Goal: Register for event/course

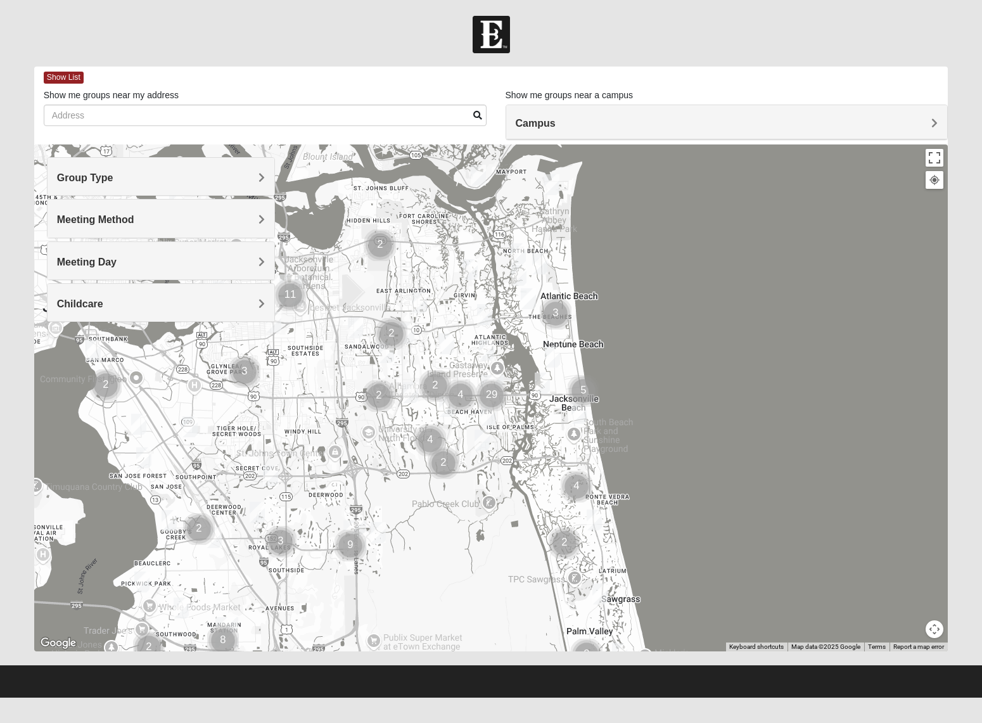
click at [112, 188] on div "Group Type" at bounding box center [162, 176] width 228 height 37
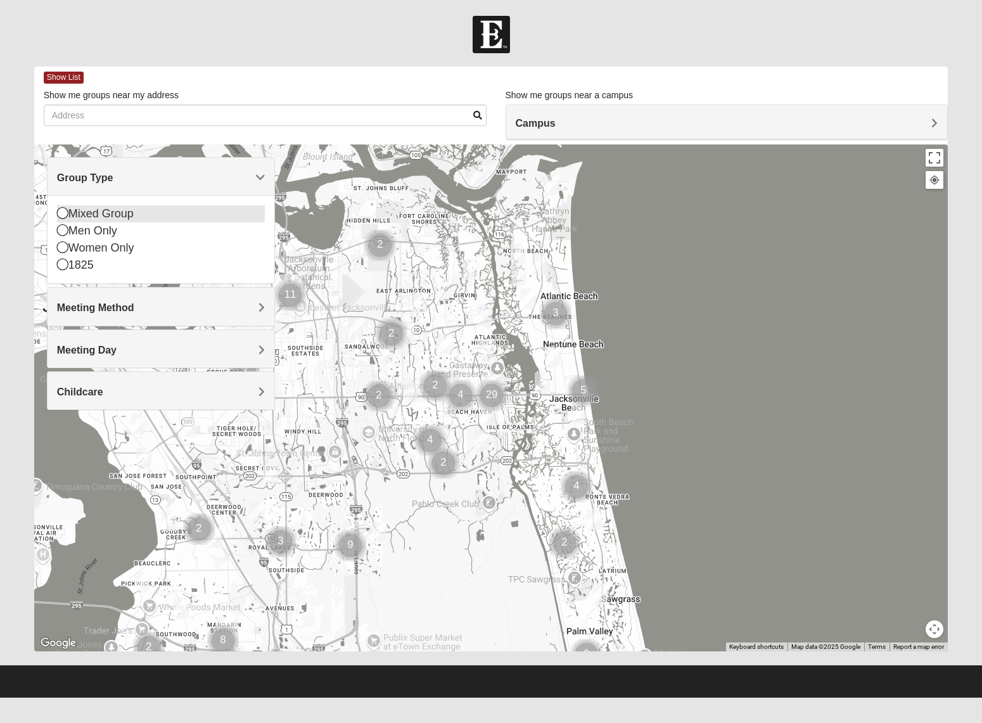
click at [103, 214] on div "Mixed Group" at bounding box center [161, 213] width 209 height 17
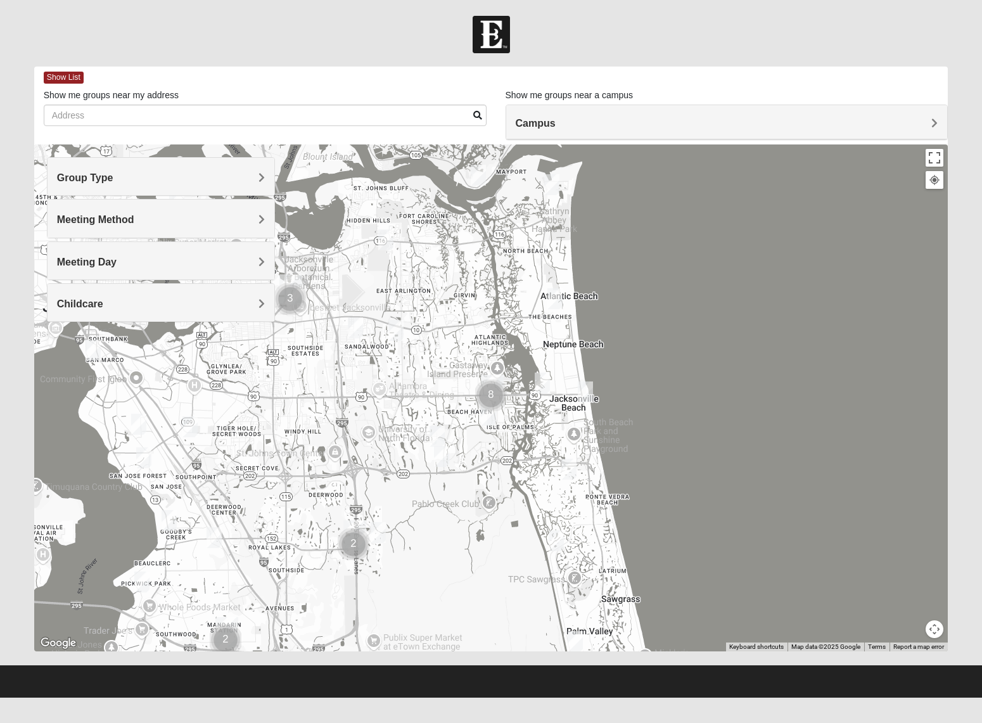
click at [112, 226] on h4 "Meeting Method" at bounding box center [161, 220] width 209 height 12
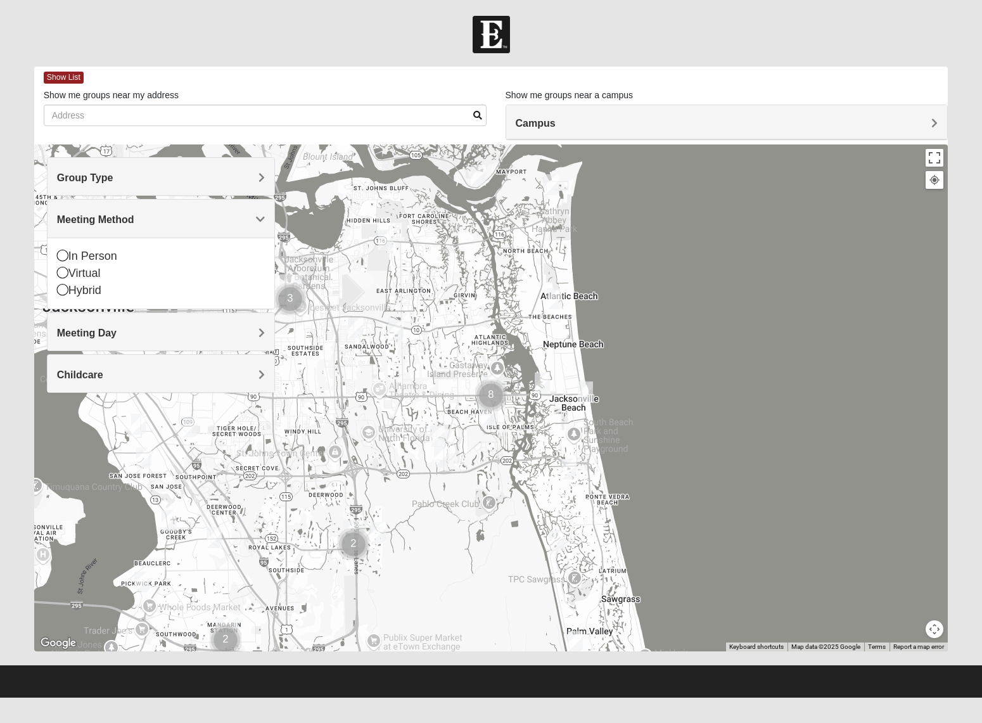
click at [93, 331] on span "Meeting Day" at bounding box center [87, 333] width 60 height 11
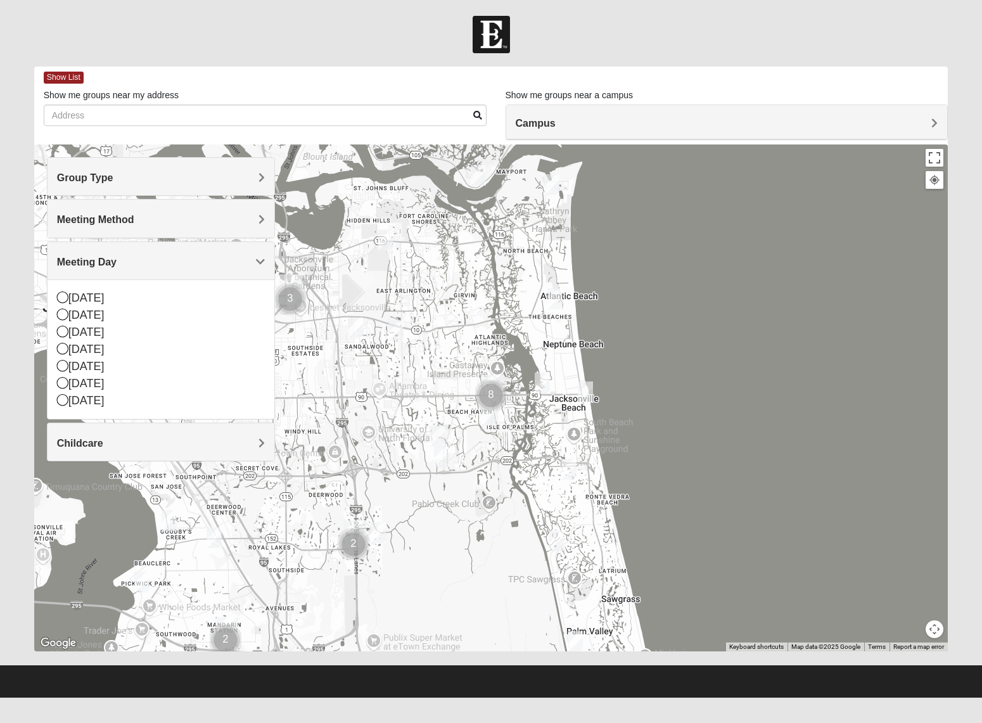
click at [141, 451] on div "Childcare" at bounding box center [162, 441] width 228 height 37
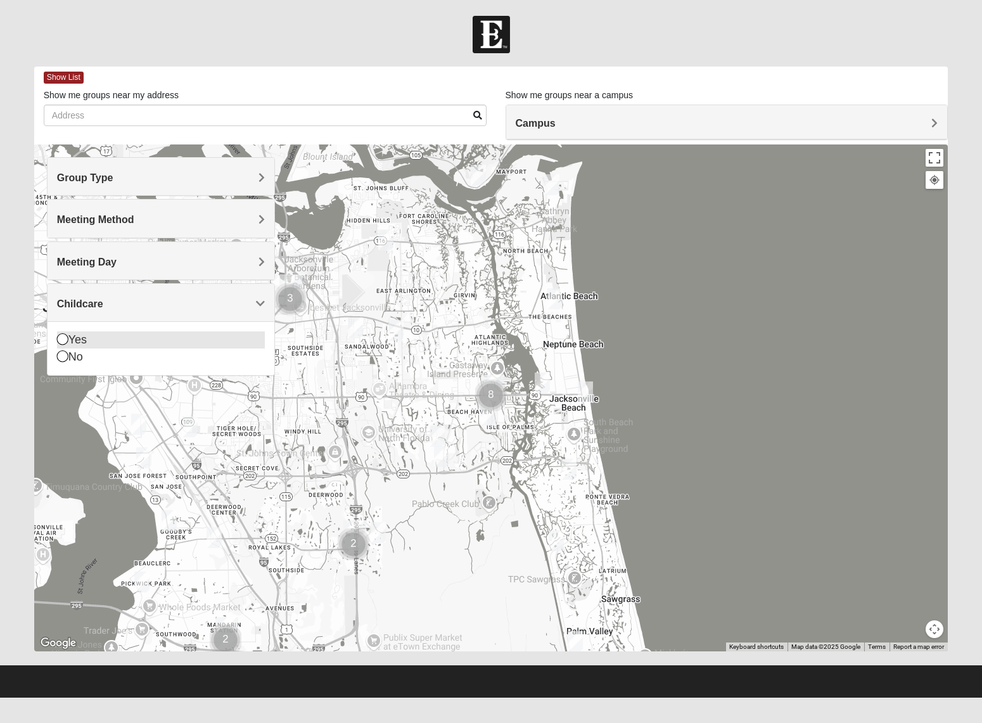
click at [66, 338] on icon at bounding box center [62, 338] width 11 height 11
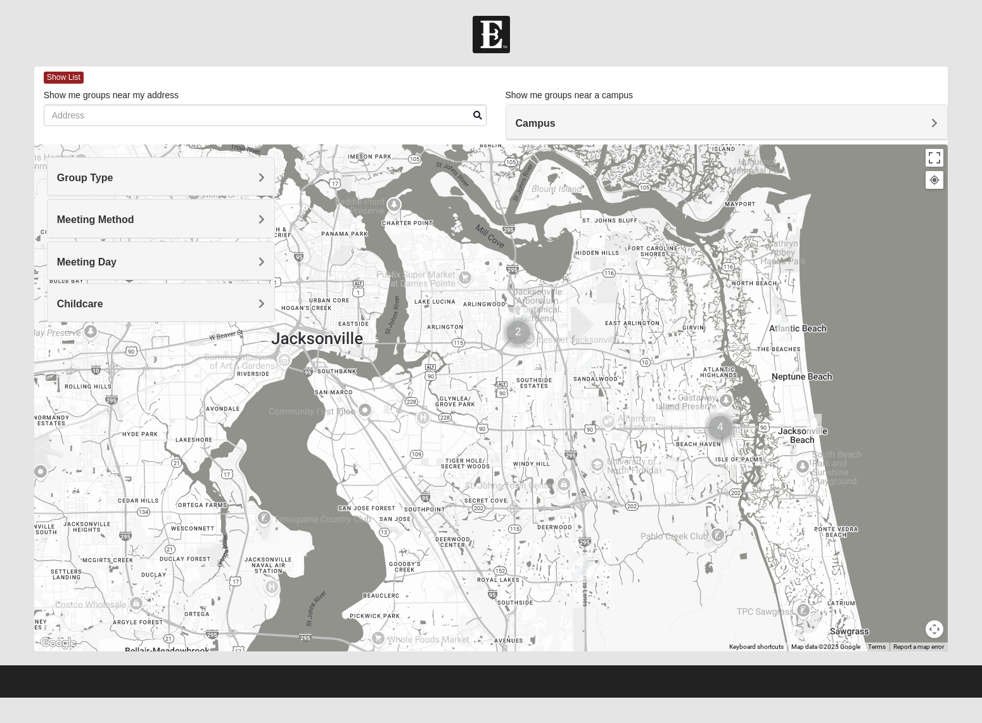
drag, startPoint x: 293, startPoint y: 438, endPoint x: 524, endPoint y: 472, distance: 233.2
click at [524, 472] on div at bounding box center [491, 398] width 915 height 507
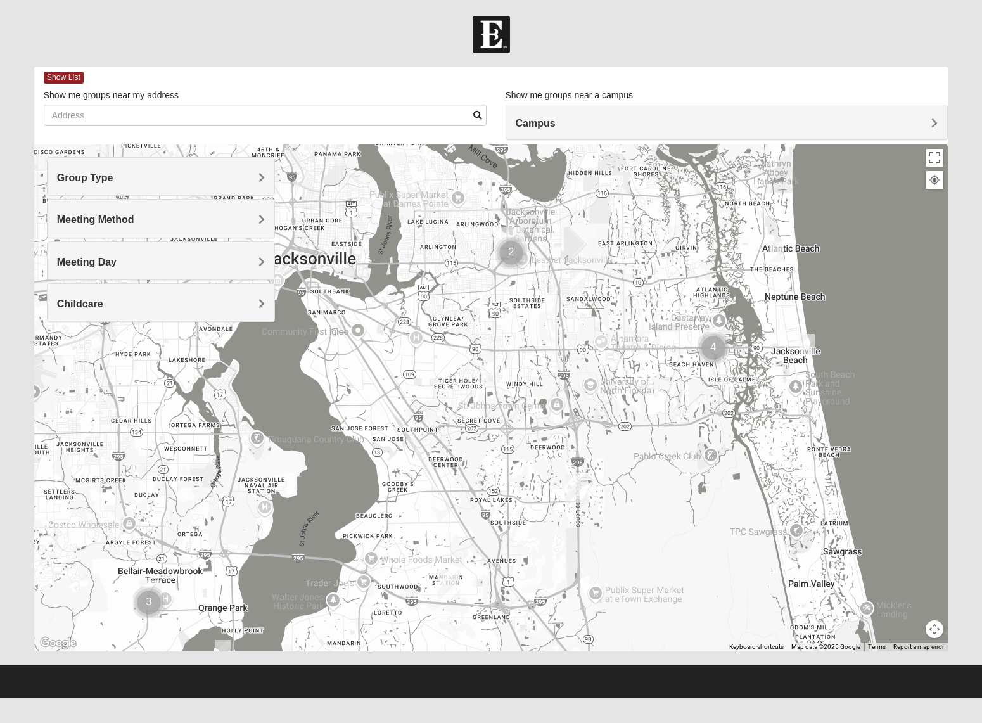
drag, startPoint x: 621, startPoint y: 558, endPoint x: 617, endPoint y: 477, distance: 81.8
click at [617, 477] on div at bounding box center [491, 398] width 915 height 507
click at [580, 485] on img "Baymeadows" at bounding box center [576, 488] width 23 height 30
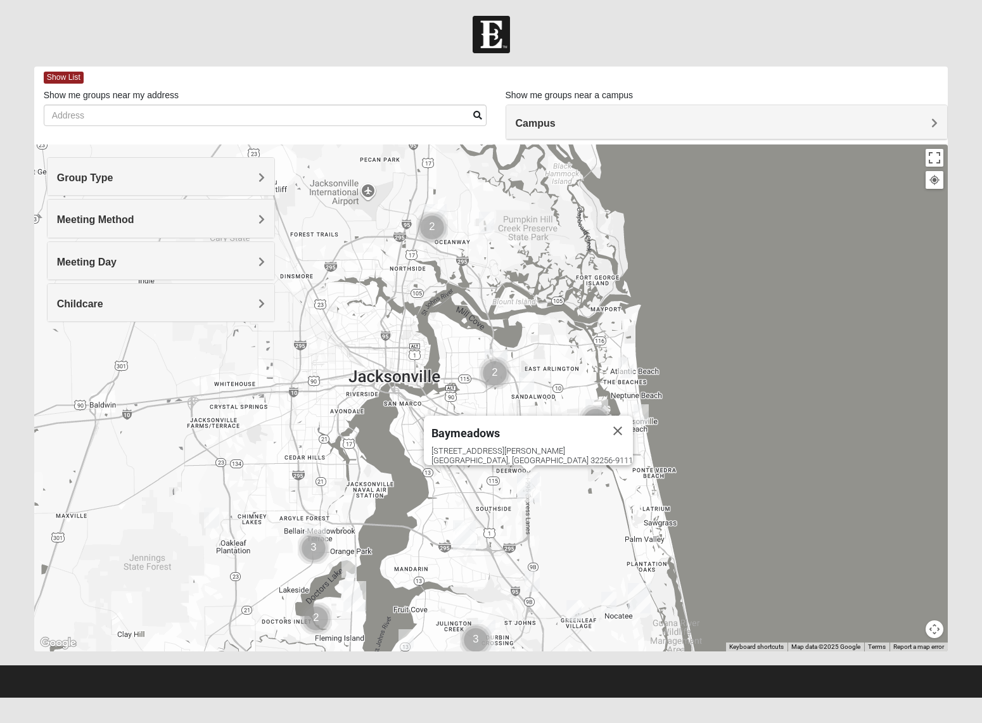
drag, startPoint x: 654, startPoint y: 492, endPoint x: 503, endPoint y: 436, distance: 160.8
click at [573, 494] on div "Baymeadows [STREET_ADDRESS][PERSON_NAME]" at bounding box center [491, 398] width 915 height 507
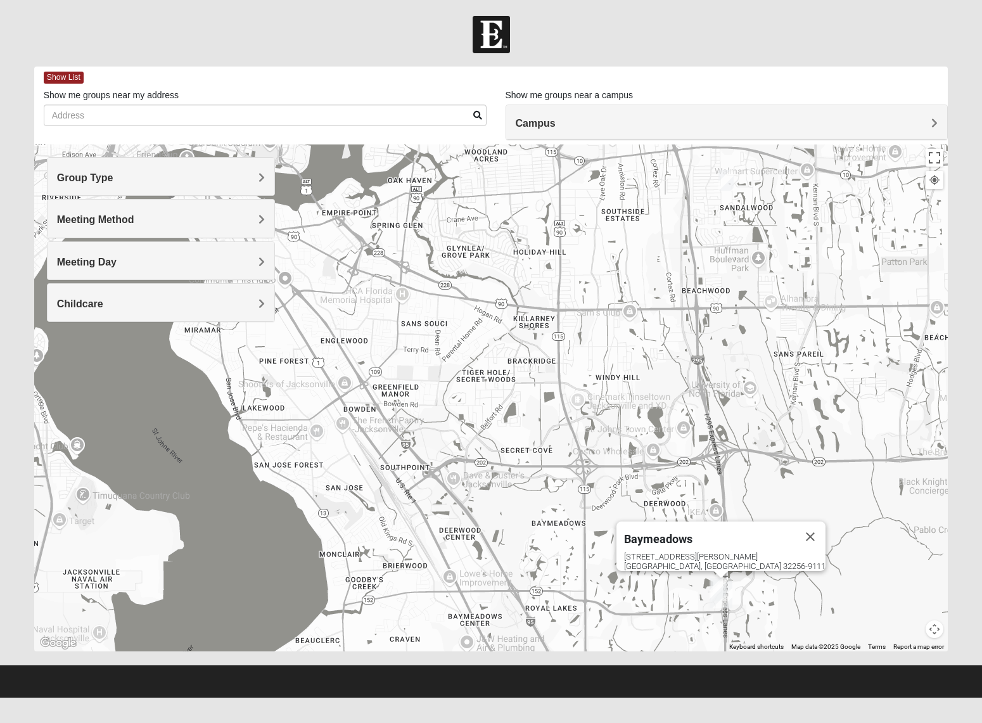
click at [716, 584] on img "Baymeadows" at bounding box center [721, 593] width 23 height 30
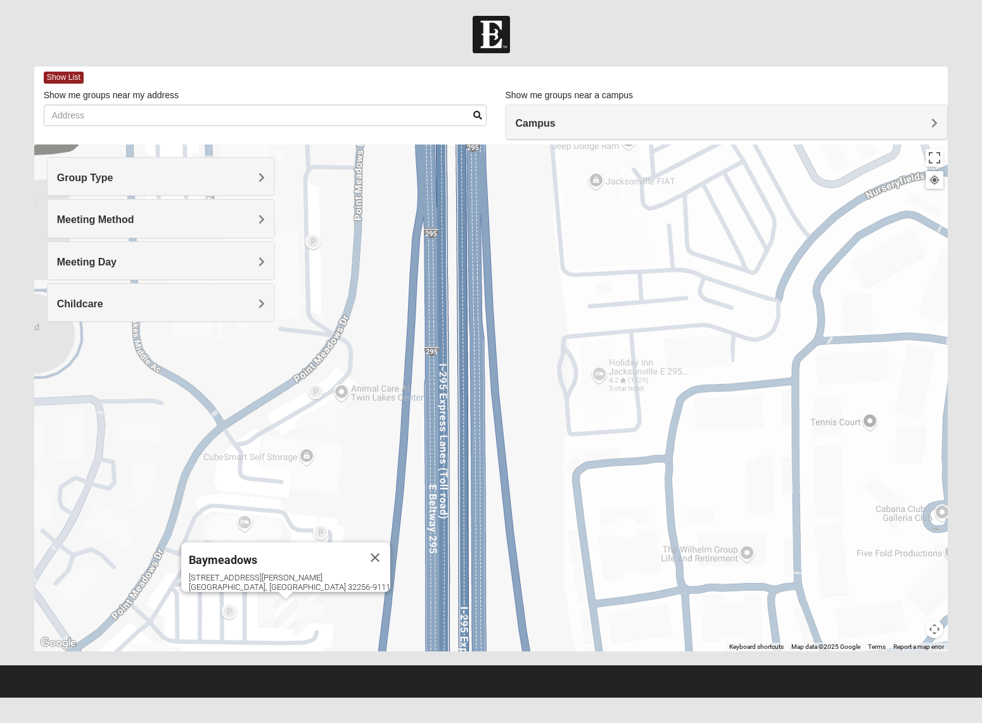
click at [320, 596] on img "On Campus Mixed Shaw 32256" at bounding box center [316, 594] width 15 height 21
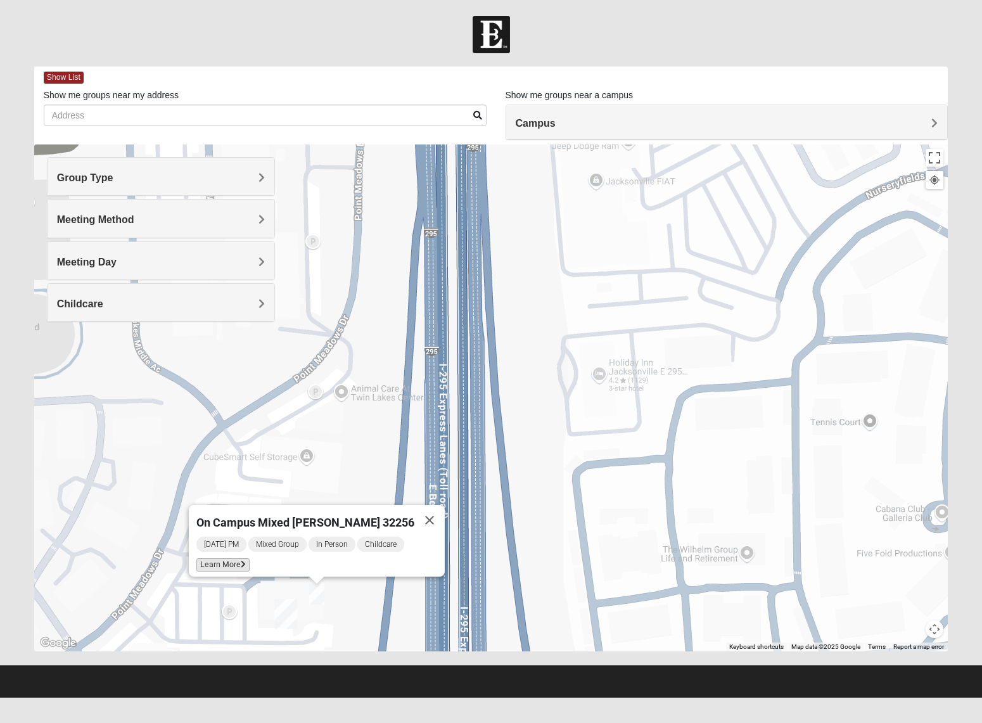
click at [250, 564] on span "Learn More" at bounding box center [222, 564] width 53 height 13
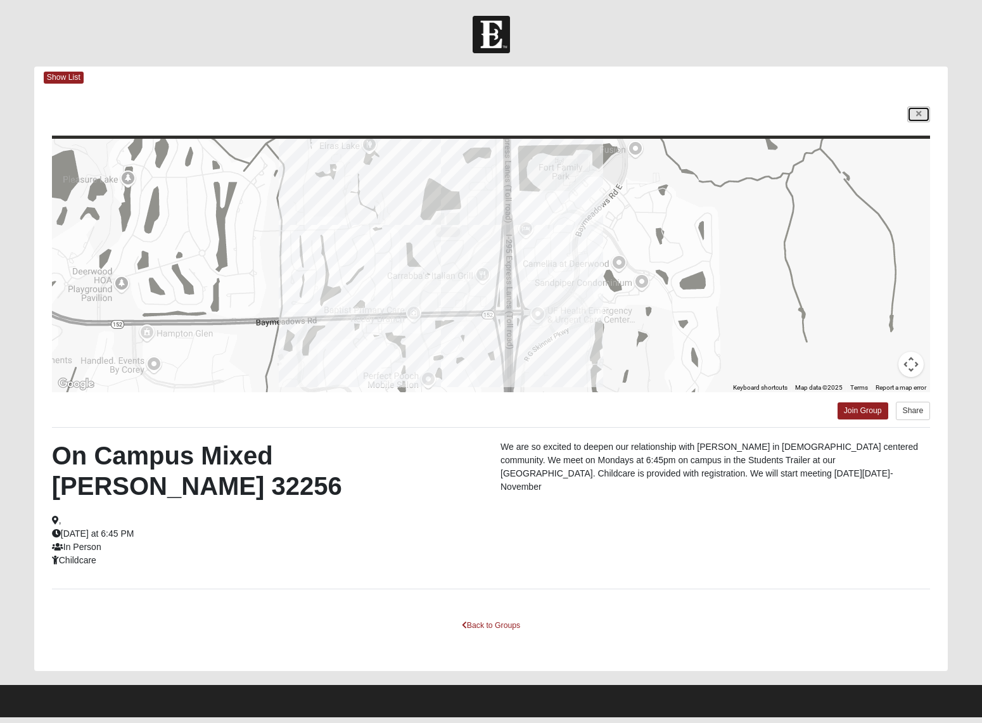
click at [927, 113] on link at bounding box center [919, 114] width 23 height 16
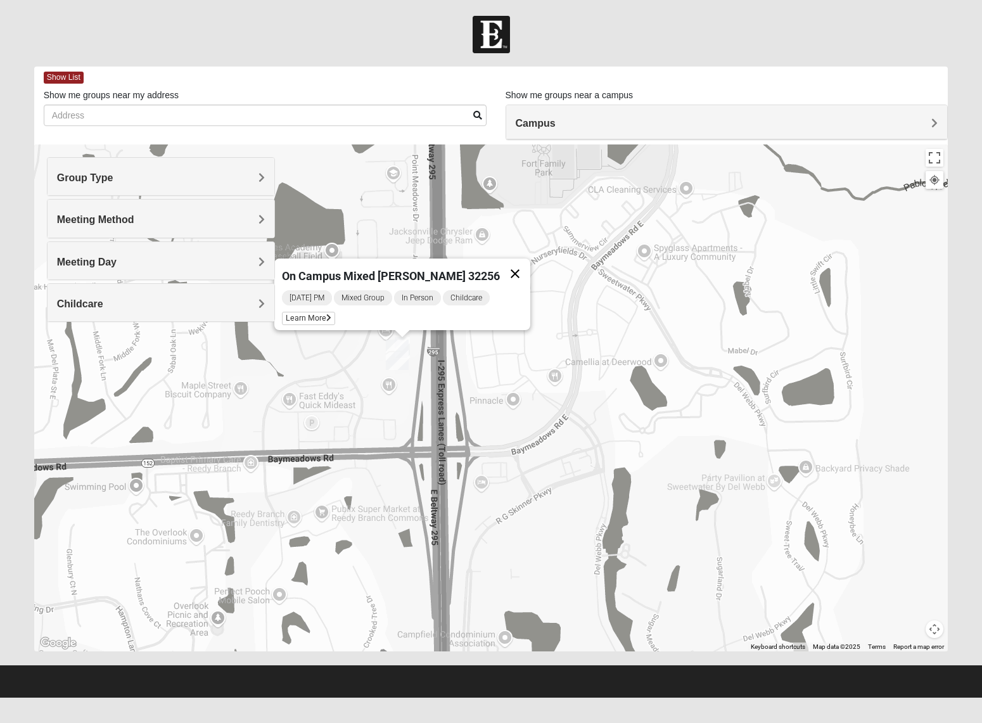
click at [500, 262] on button "Close" at bounding box center [515, 274] width 30 height 30
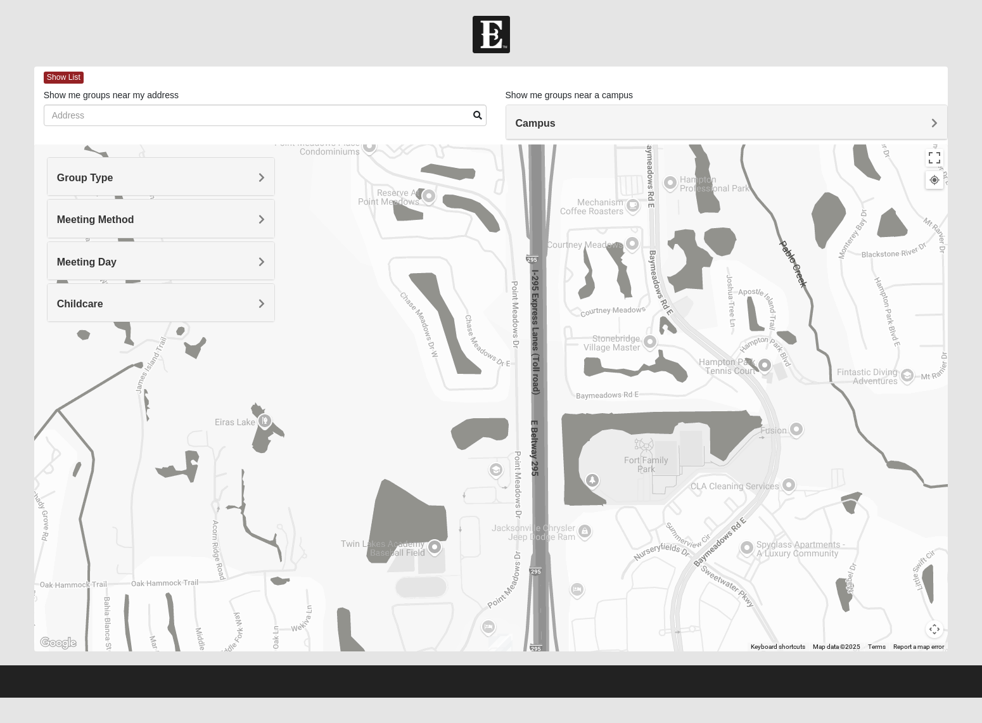
drag, startPoint x: 473, startPoint y: 264, endPoint x: 551, endPoint y: 513, distance: 261.6
click at [573, 546] on div at bounding box center [491, 398] width 915 height 507
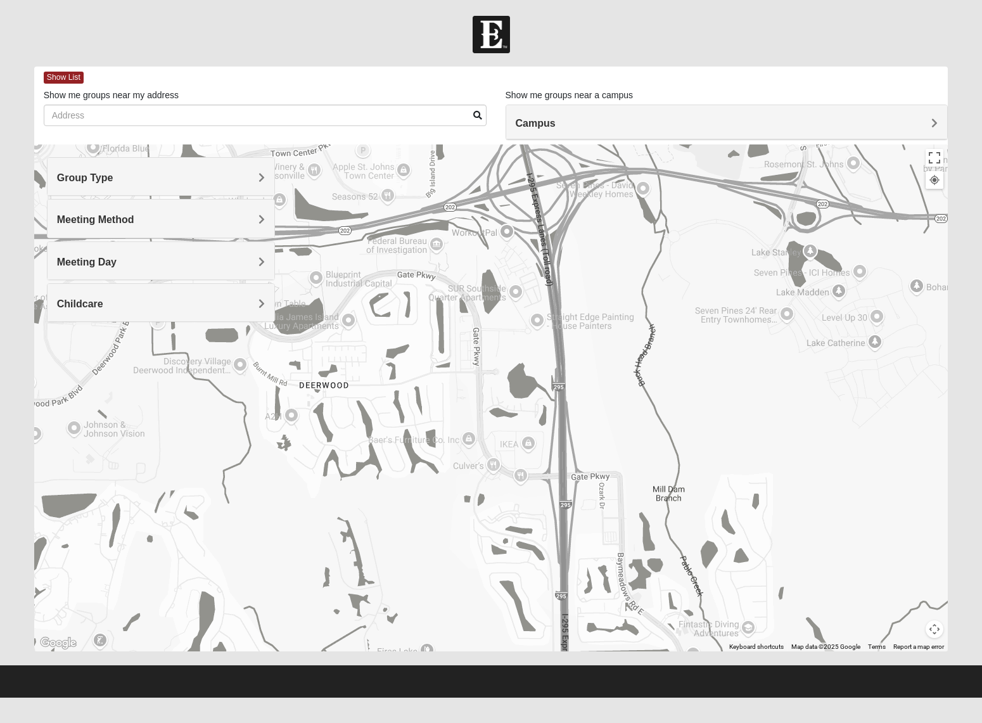
drag, startPoint x: 492, startPoint y: 295, endPoint x: 567, endPoint y: 517, distance: 233.5
click at [565, 559] on div at bounding box center [491, 398] width 915 height 507
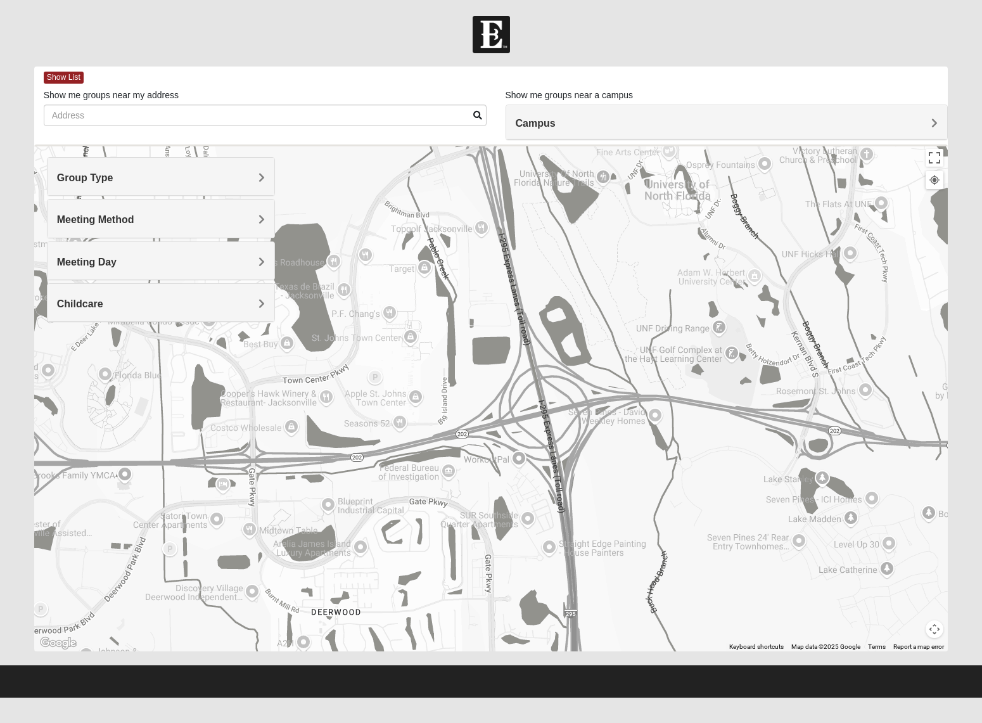
drag, startPoint x: 496, startPoint y: 374, endPoint x: 508, endPoint y: 566, distance: 192.5
click at [508, 572] on div at bounding box center [491, 398] width 915 height 507
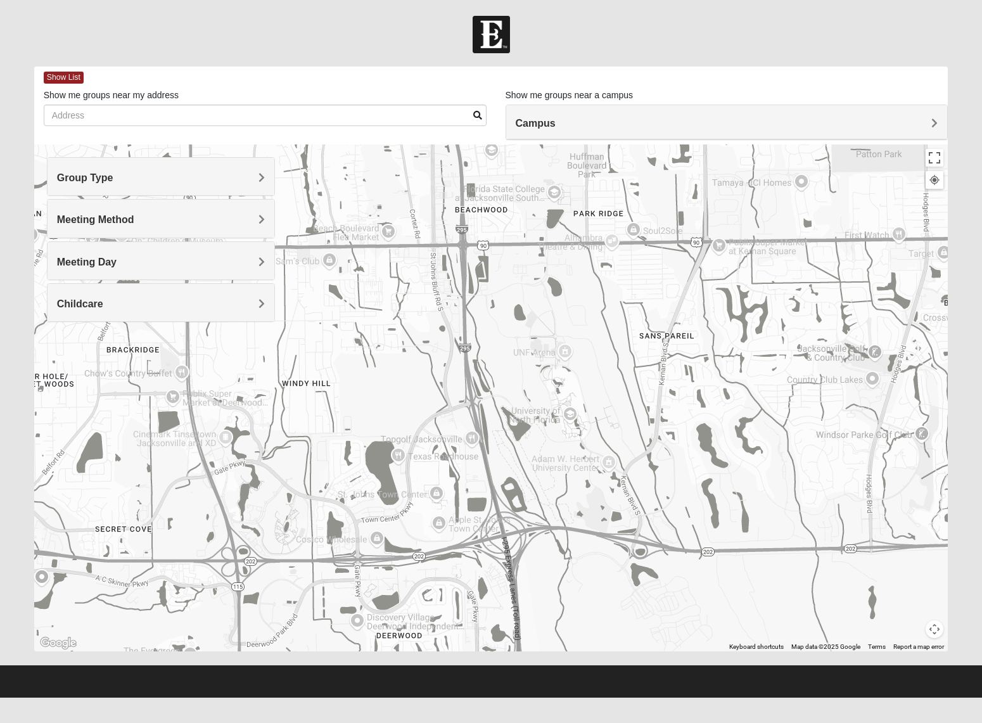
drag, startPoint x: 515, startPoint y: 309, endPoint x: 489, endPoint y: 459, distance: 151.8
click at [489, 459] on div at bounding box center [491, 398] width 915 height 507
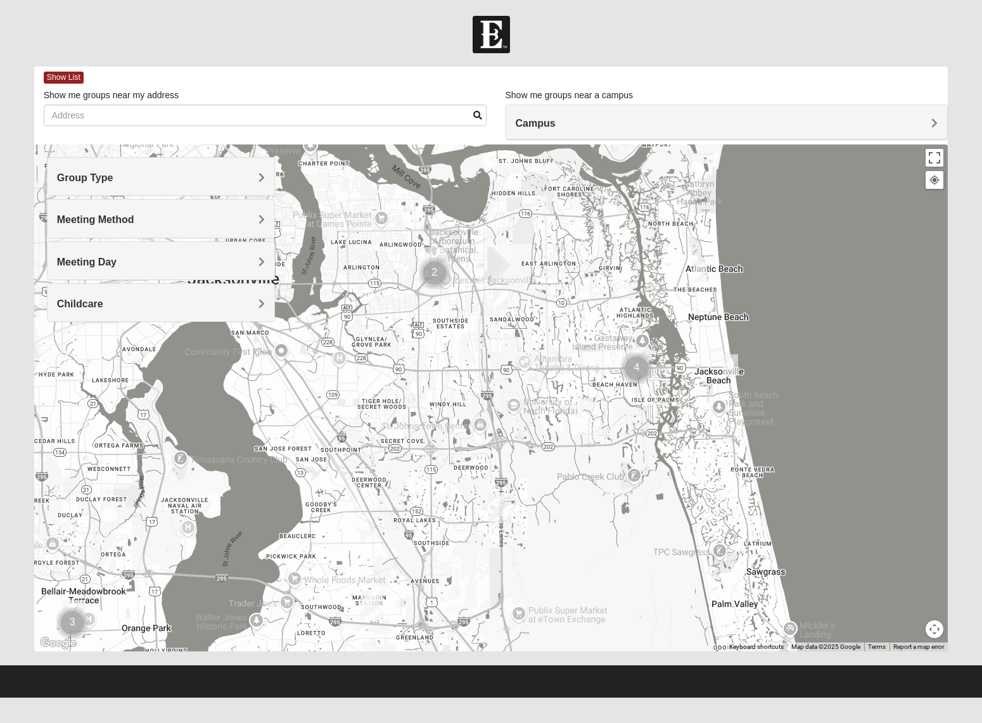
click at [503, 303] on img "Mixed Cossio/Maines 32246" at bounding box center [500, 300] width 15 height 21
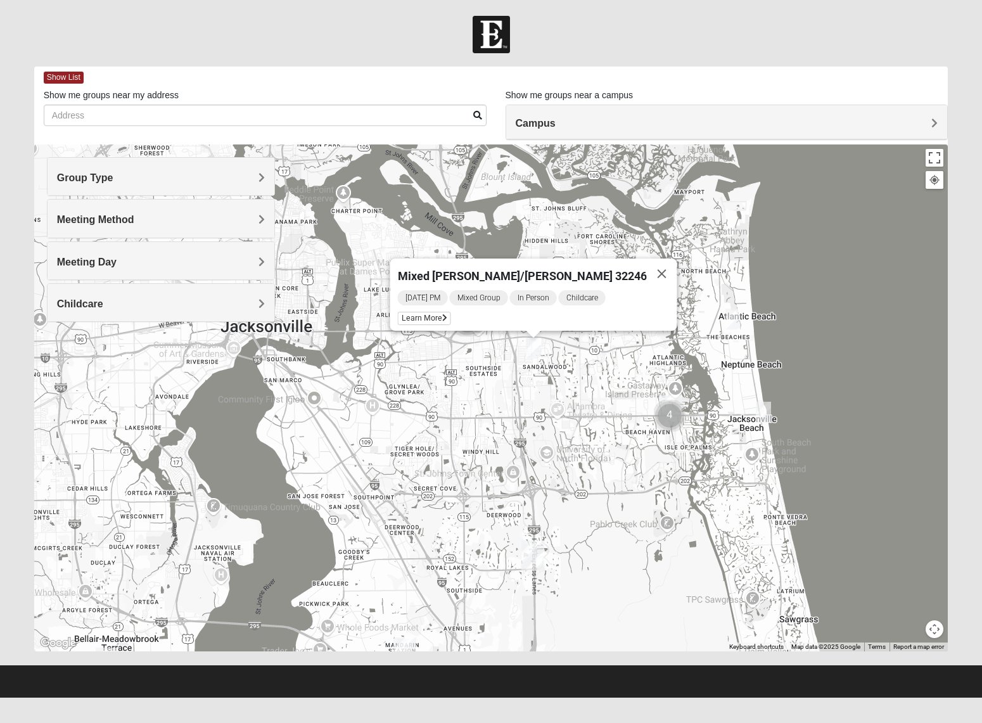
drag, startPoint x: 451, startPoint y: 339, endPoint x: 484, endPoint y: 392, distance: 62.1
click at [486, 391] on div "Mixed [PERSON_NAME]/[PERSON_NAME] 32246 [DATE] PM Mixed Group In Person Childca…" at bounding box center [491, 398] width 915 height 507
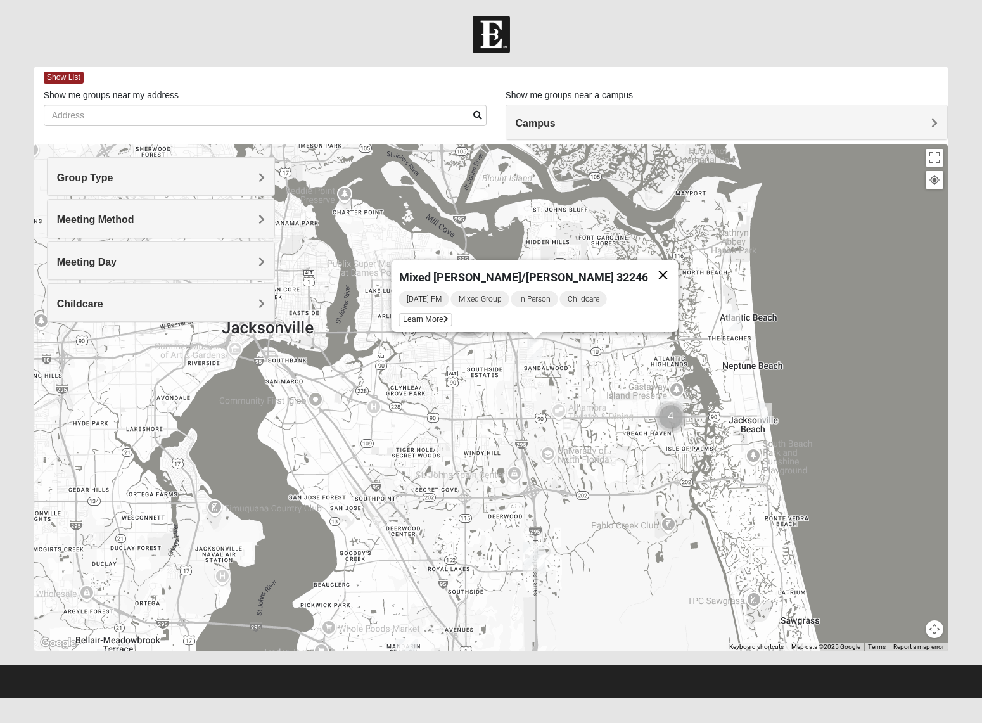
click at [648, 269] on button "Close" at bounding box center [663, 275] width 30 height 30
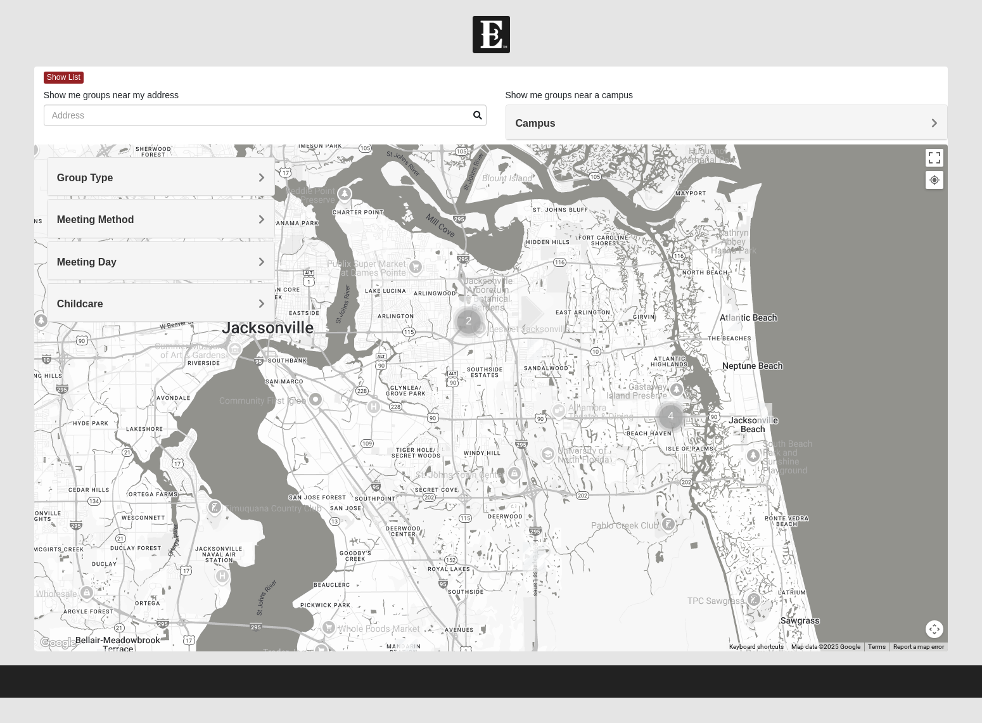
click at [533, 354] on img "Mixed Cossio/Maines 32246" at bounding box center [534, 349] width 15 height 21
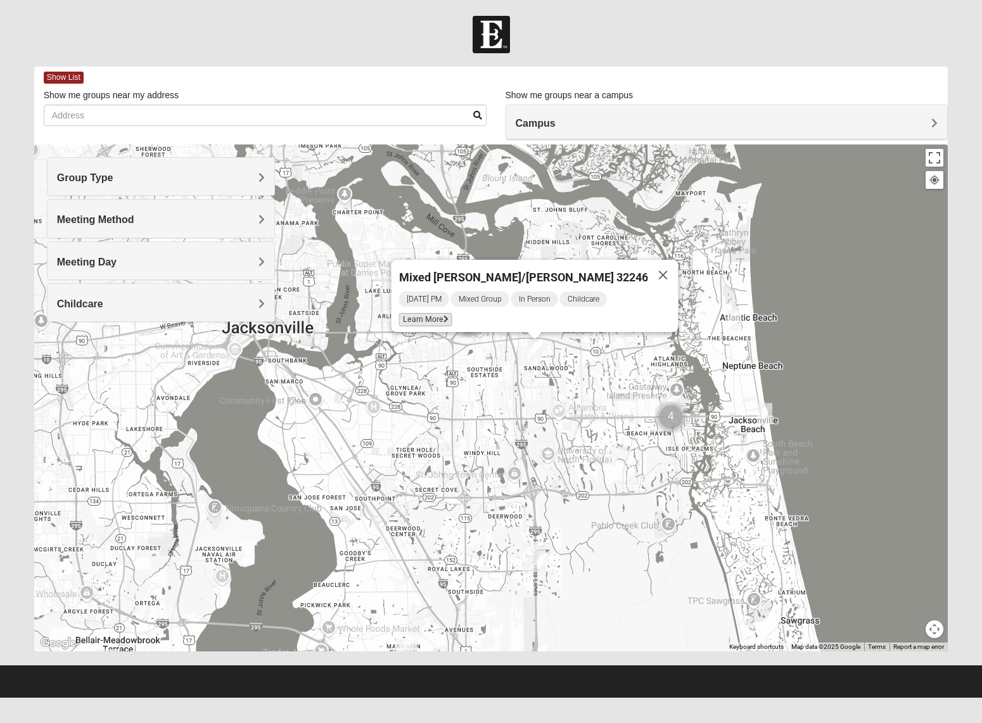
click at [449, 316] on icon at bounding box center [446, 320] width 5 height 8
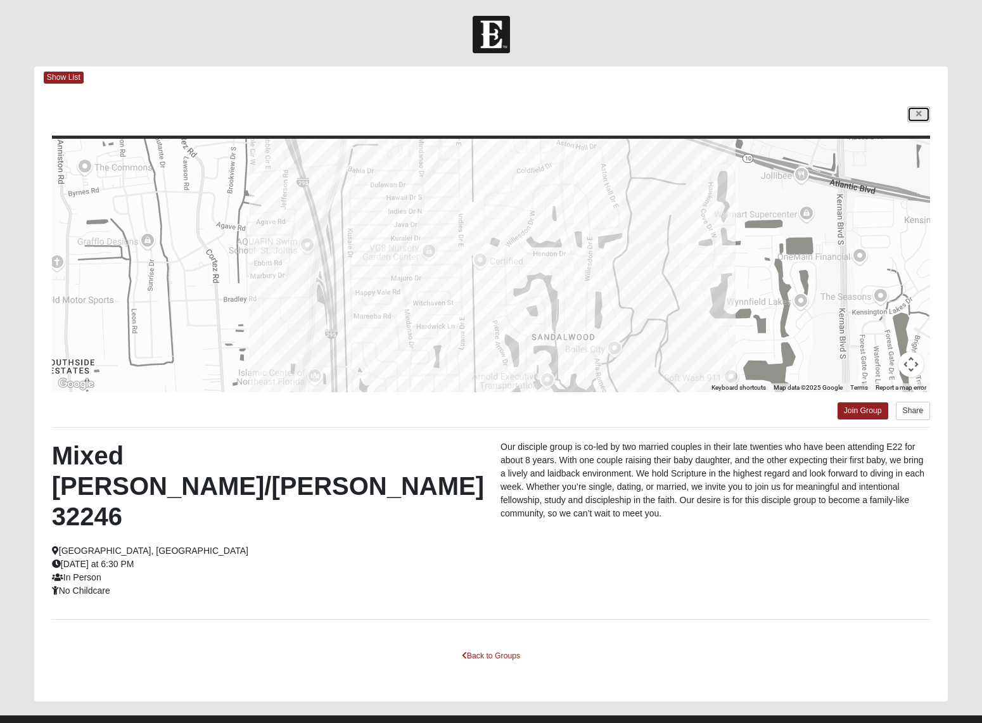
click at [918, 108] on link at bounding box center [919, 114] width 23 height 16
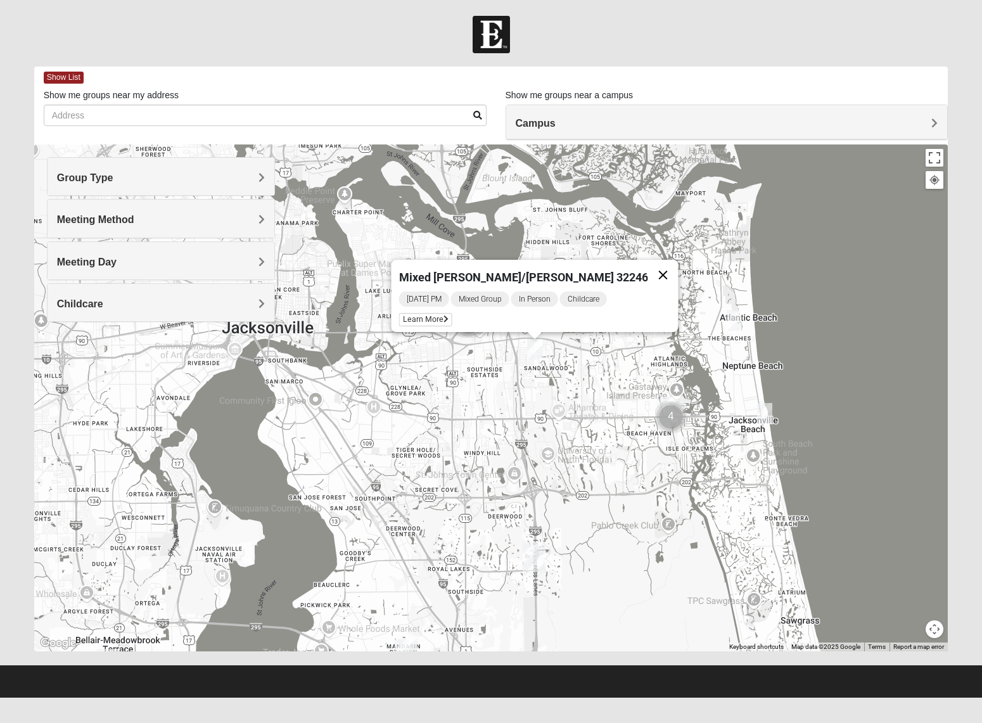
click at [648, 269] on button "Close" at bounding box center [663, 275] width 30 height 30
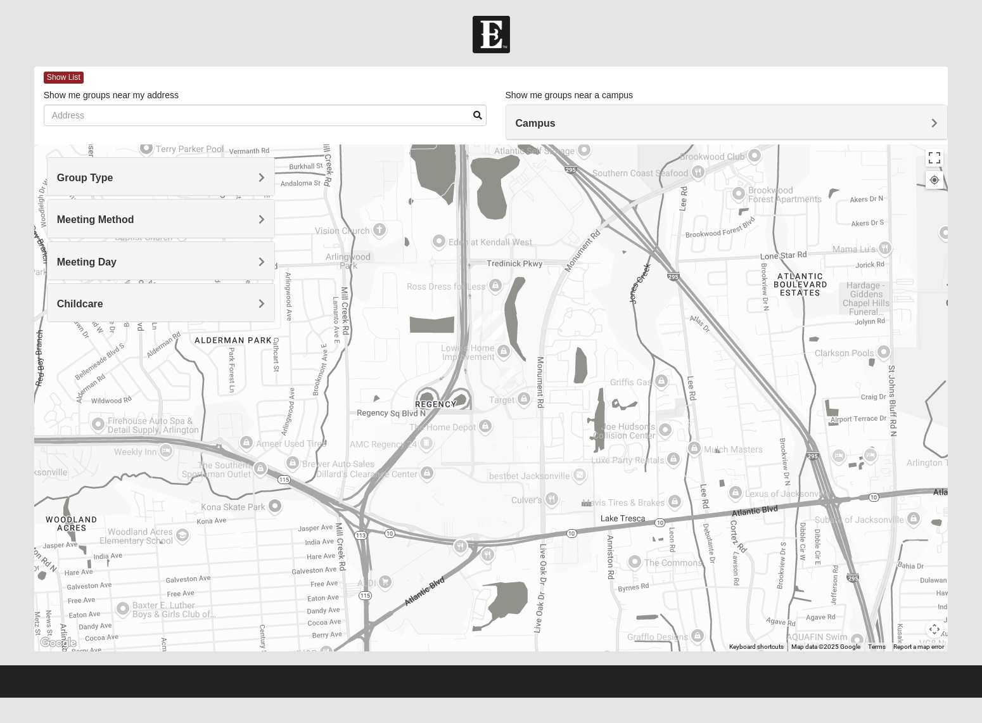
click at [509, 375] on img "On Campus Mixed Pritchett/Maccurrach 32225" at bounding box center [507, 378] width 15 height 21
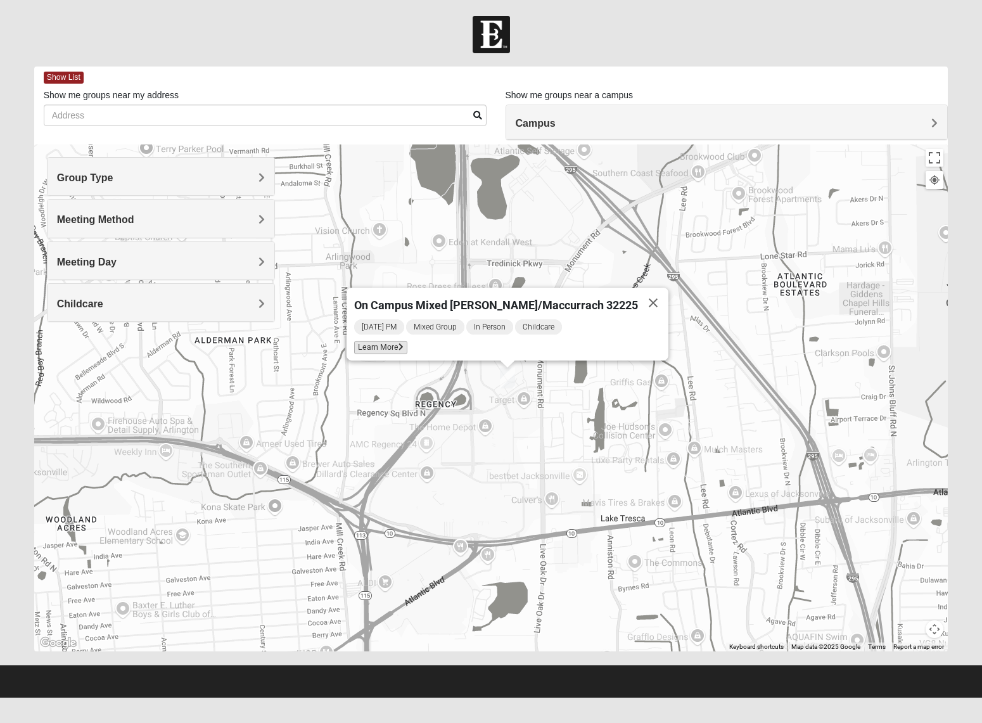
click at [390, 344] on span "Learn More" at bounding box center [380, 347] width 53 height 13
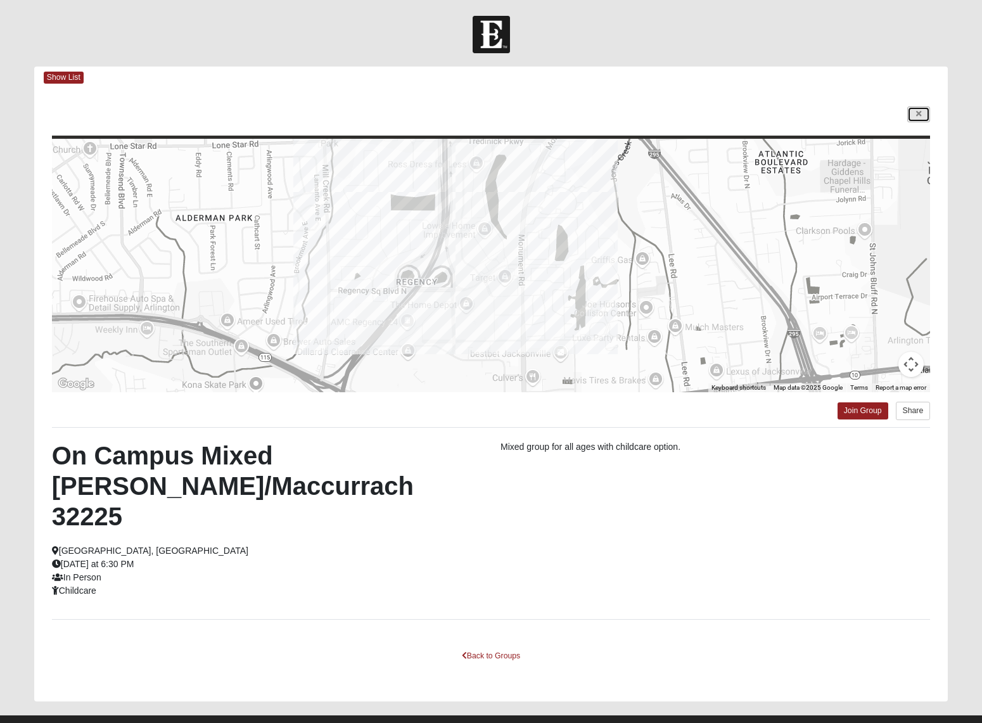
click at [920, 115] on icon at bounding box center [918, 114] width 5 height 8
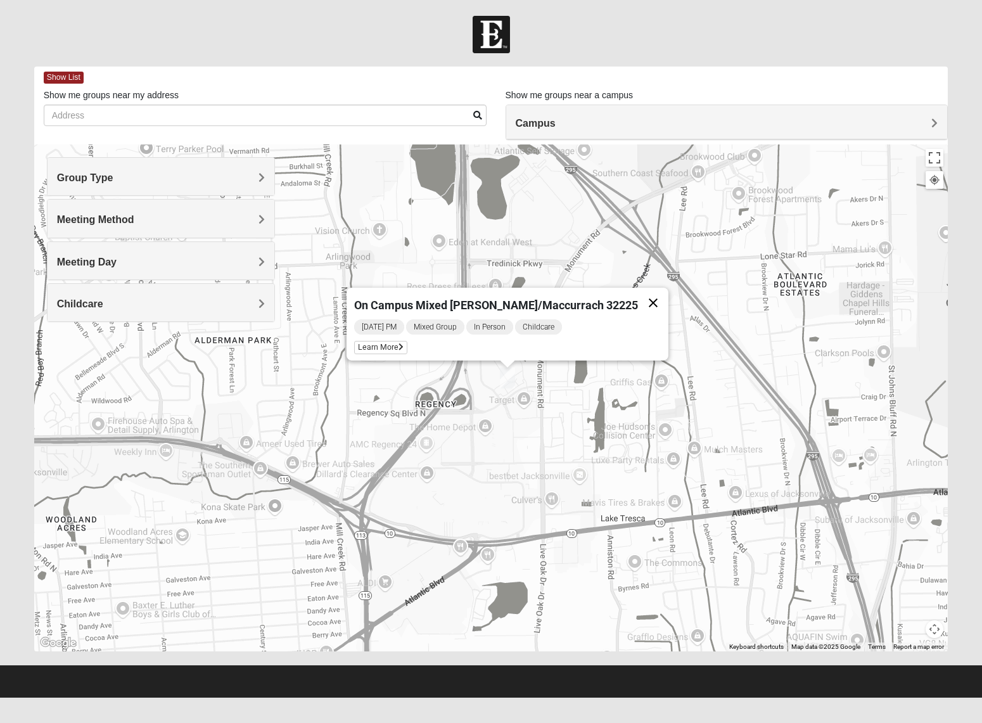
click at [638, 295] on button "Close" at bounding box center [653, 303] width 30 height 30
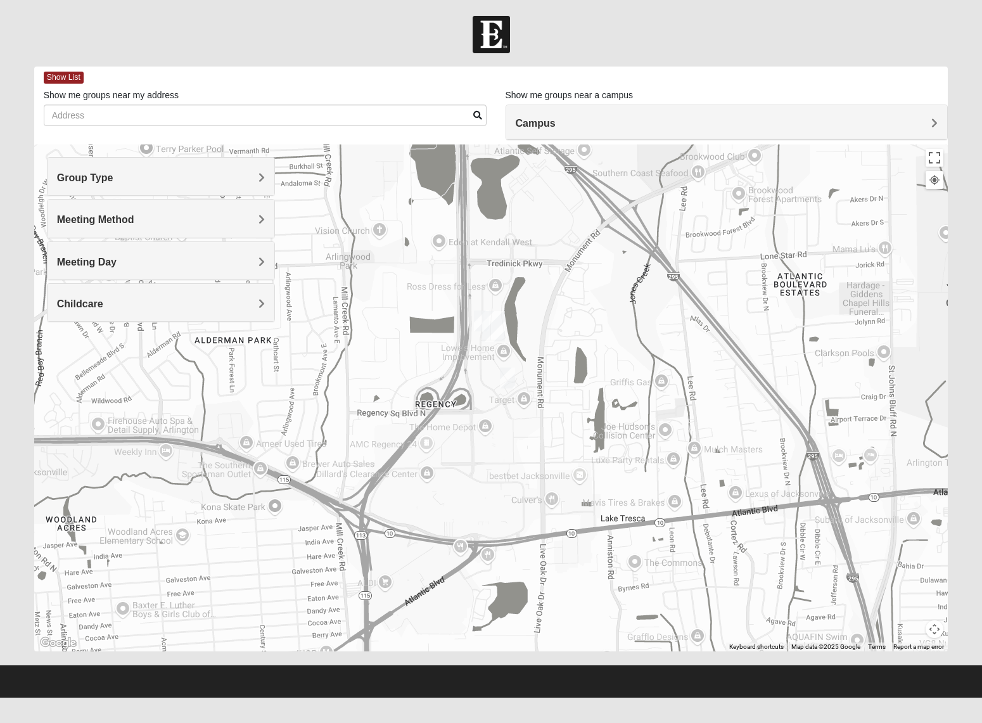
click at [479, 322] on img "On Campus Mixed Clark 32225" at bounding box center [481, 321] width 15 height 21
click at [411, 288] on icon at bounding box center [408, 292] width 5 height 8
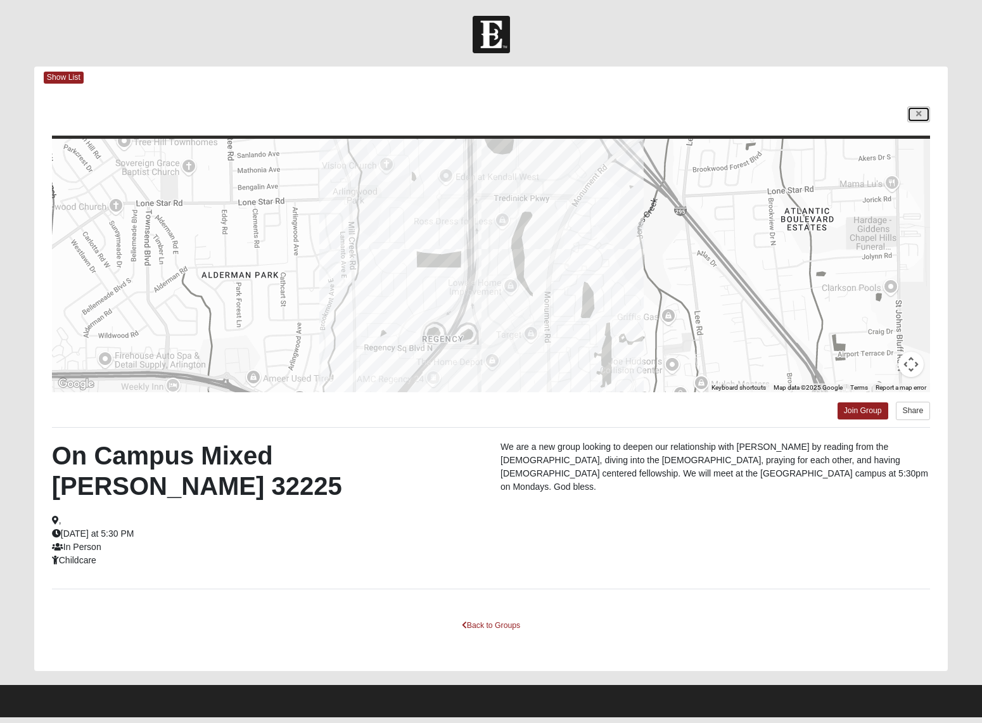
click at [923, 110] on link at bounding box center [919, 114] width 23 height 16
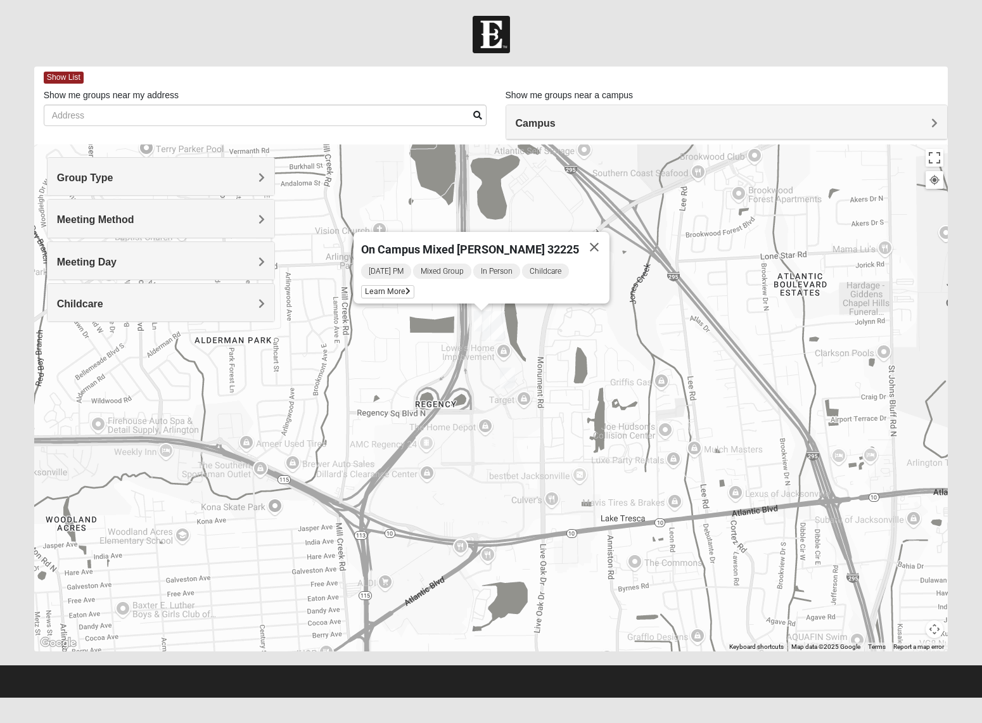
click at [503, 379] on img "On Campus Mixed Pritchett/Maccurrach 32225" at bounding box center [507, 378] width 15 height 21
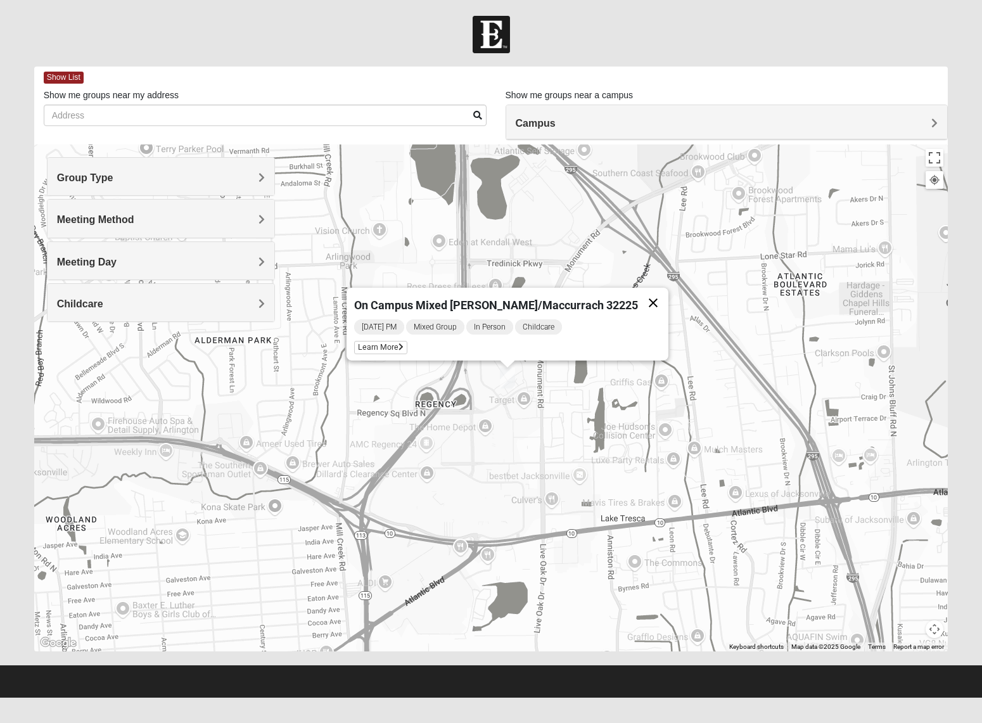
click at [638, 295] on button "Close" at bounding box center [653, 303] width 30 height 30
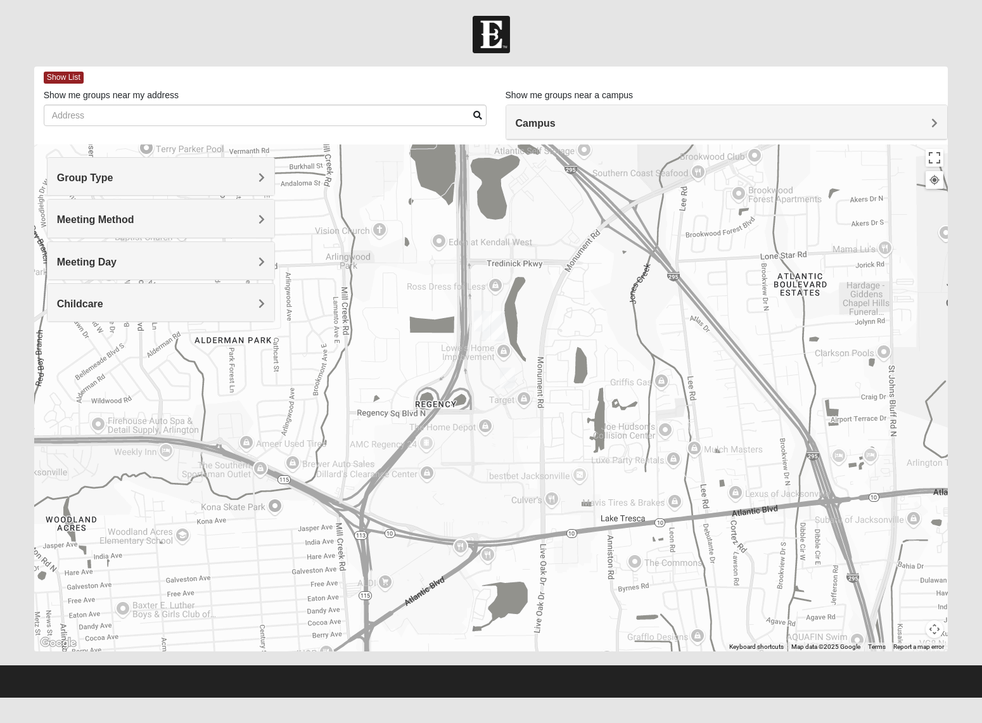
click at [478, 323] on img "On Campus Mixed Clark 32225" at bounding box center [481, 321] width 15 height 21
click at [411, 288] on icon at bounding box center [408, 292] width 5 height 8
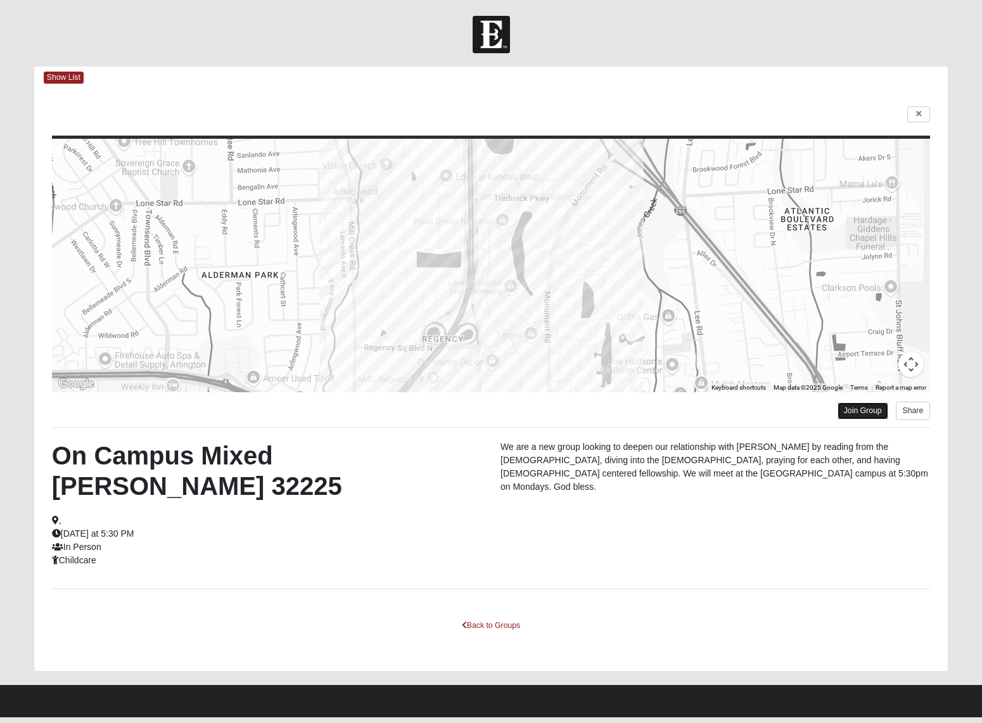
click at [863, 407] on link "Join Group" at bounding box center [863, 410] width 51 height 17
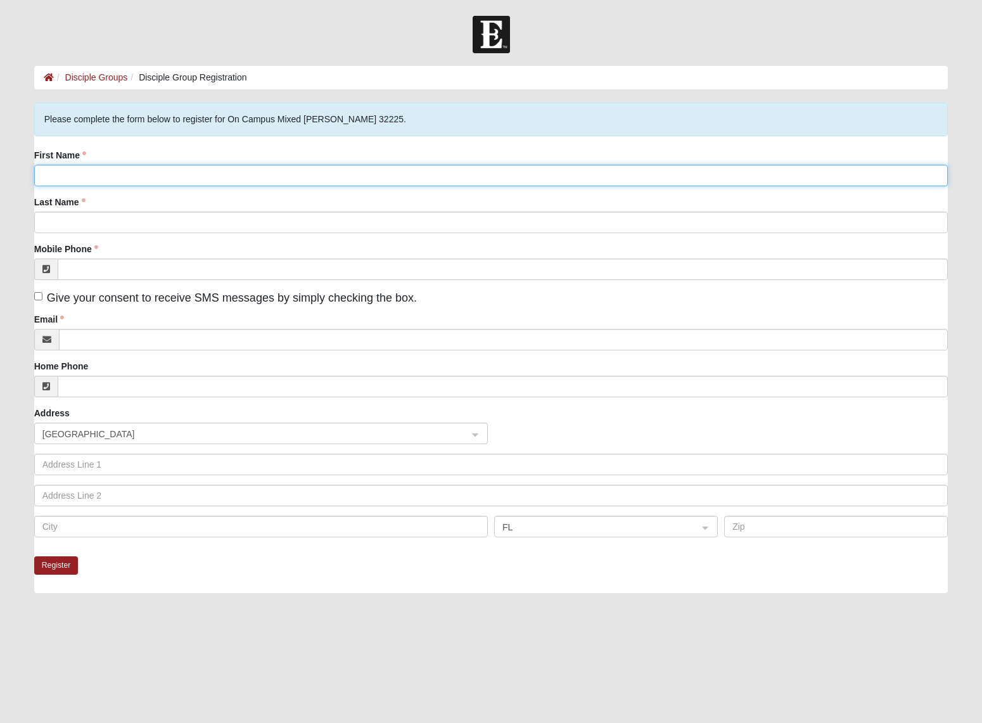
click at [335, 182] on input "First Name" at bounding box center [491, 176] width 915 height 22
type input "[PERSON_NAME]"
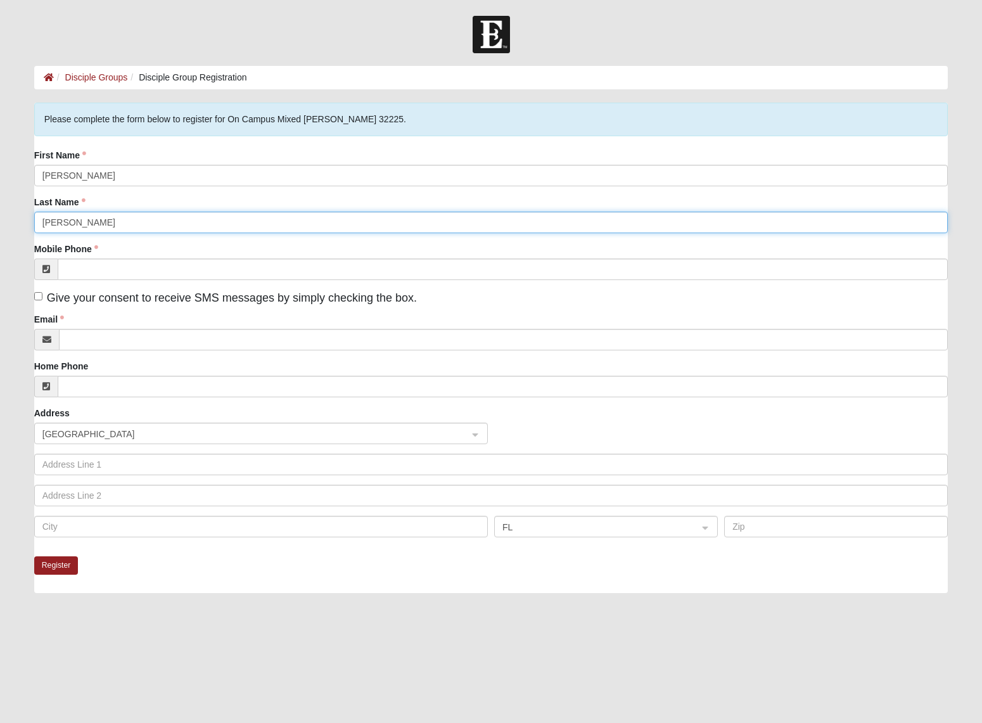
type input "[PERSON_NAME]"
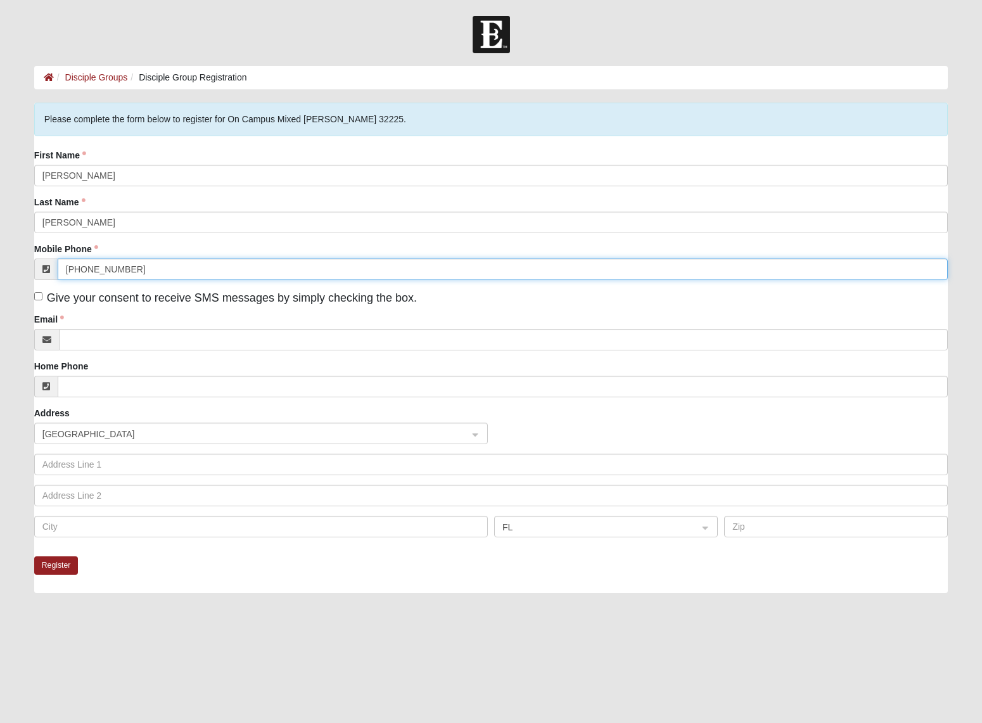
type input "[PHONE_NUMBER]"
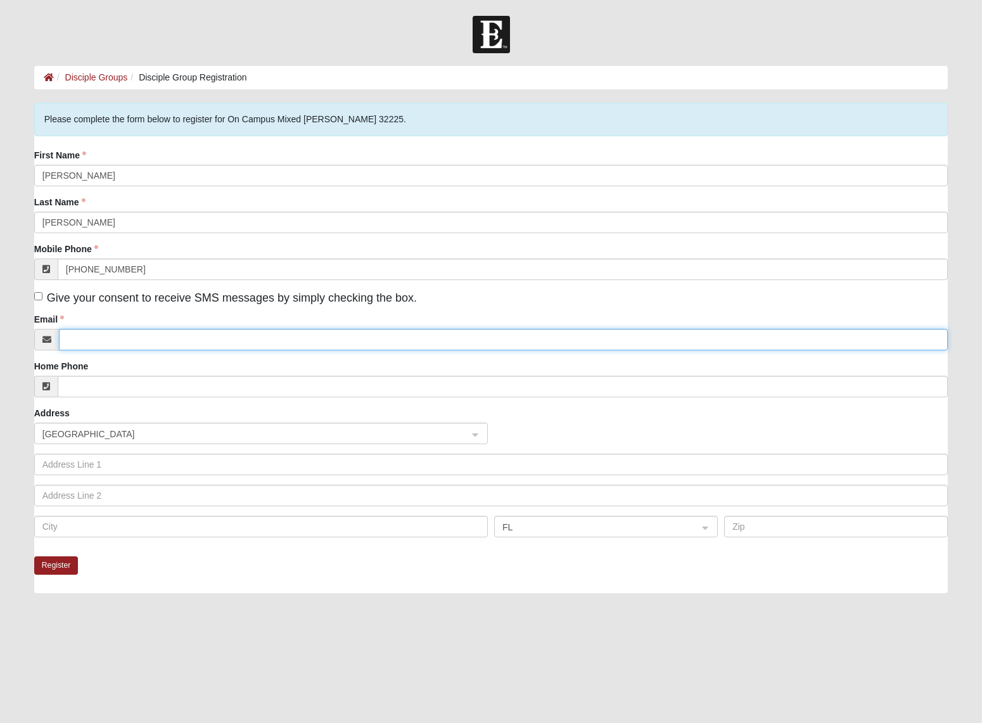
click at [299, 342] on input "Email" at bounding box center [504, 340] width 890 height 22
type input "[EMAIL_ADDRESS][DOMAIN_NAME]"
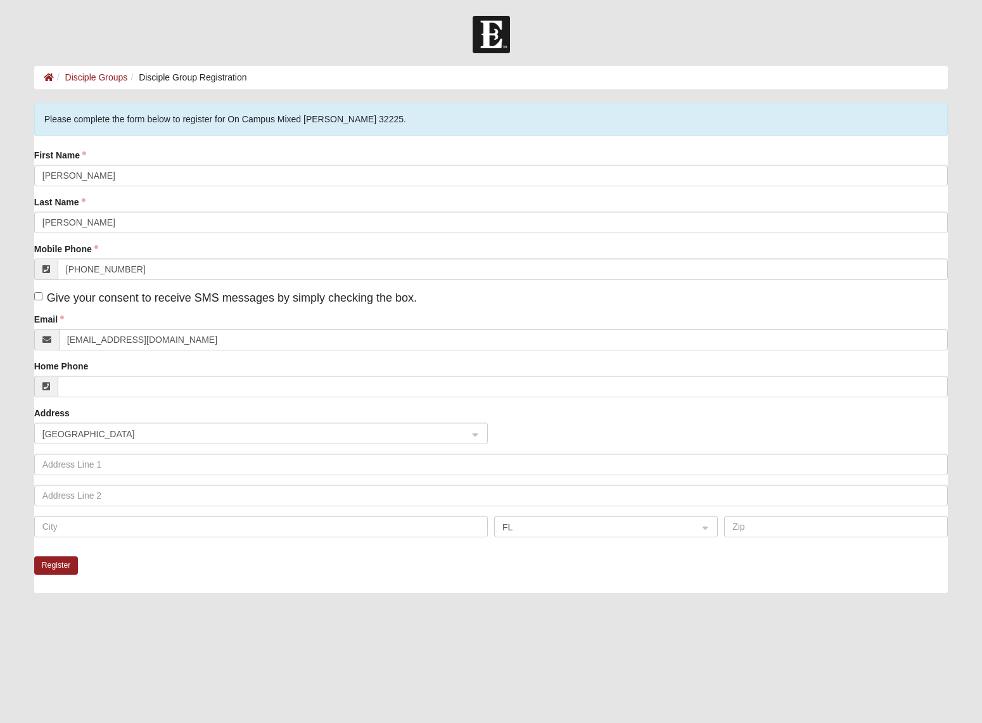
click at [389, 300] on span "Give your consent to receive SMS messages by simply checking the box." at bounding box center [232, 298] width 370 height 13
click at [42, 300] on input "Give your consent to receive SMS messages by simply checking the box." at bounding box center [38, 296] width 8 height 8
checkbox input "true"
click at [68, 564] on button "Register" at bounding box center [56, 565] width 44 height 18
